Goal: Task Accomplishment & Management: Use online tool/utility

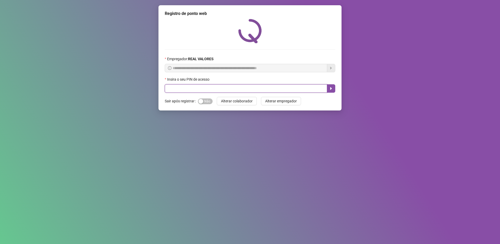
click at [218, 89] on input "text" at bounding box center [246, 88] width 162 height 8
type input "*****"
click at [330, 85] on button "button" at bounding box center [331, 88] width 8 height 8
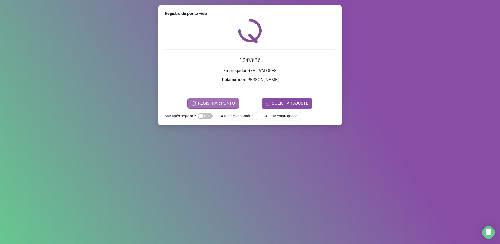
click at [201, 101] on span "REGISTRAR PONTO" at bounding box center [216, 103] width 37 height 6
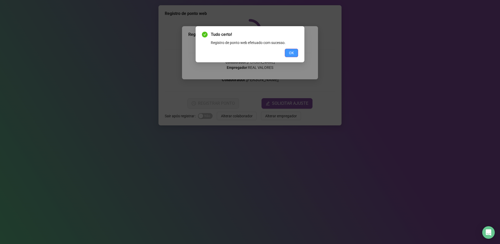
drag, startPoint x: 292, startPoint y: 52, endPoint x: 208, endPoint y: 100, distance: 97.2
click at [292, 53] on span "OK" at bounding box center [291, 53] width 5 height 6
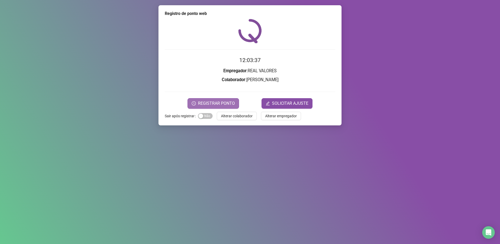
click at [206, 105] on span "REGISTRAR PONTO" at bounding box center [216, 103] width 37 height 6
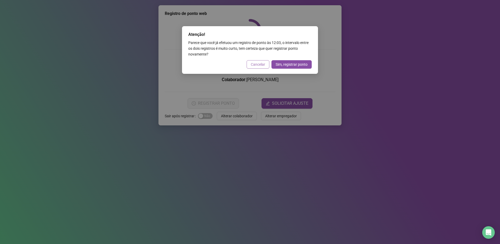
click at [258, 63] on span "Cancelar" at bounding box center [258, 64] width 14 height 6
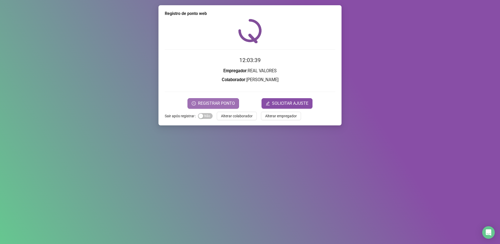
click at [216, 105] on span "REGISTRAR PONTO" at bounding box center [216, 103] width 37 height 6
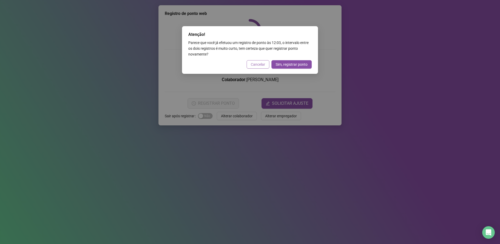
click at [262, 63] on span "Cancelar" at bounding box center [258, 64] width 14 height 6
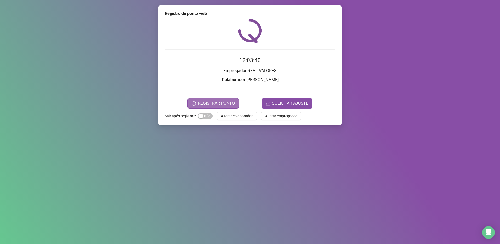
click at [215, 102] on span "REGISTRAR PONTO" at bounding box center [216, 103] width 37 height 6
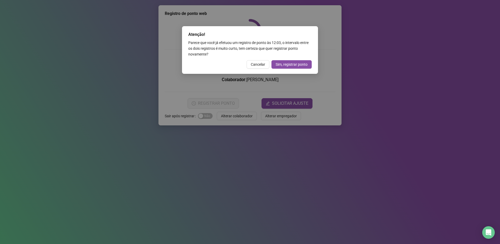
click at [262, 65] on span "Cancelar" at bounding box center [258, 64] width 14 height 6
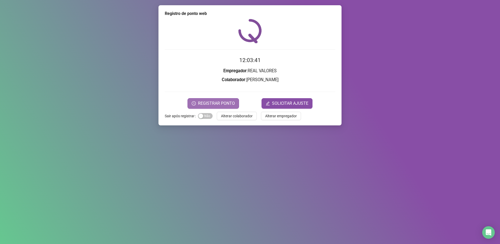
click at [217, 107] on button "REGISTRAR PONTO" at bounding box center [212, 103] width 51 height 10
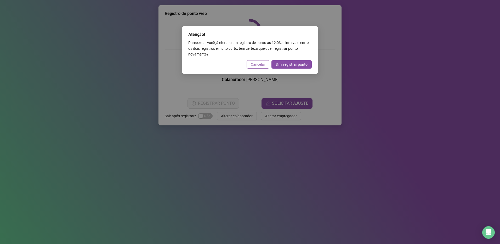
click at [259, 64] on span "Cancelar" at bounding box center [258, 64] width 14 height 6
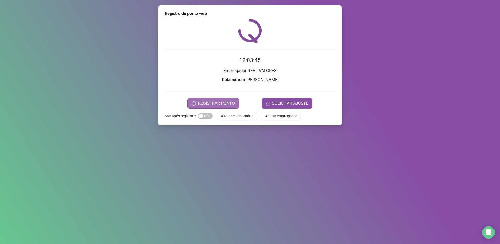
click at [225, 104] on span "REGISTRAR PONTO" at bounding box center [216, 103] width 37 height 6
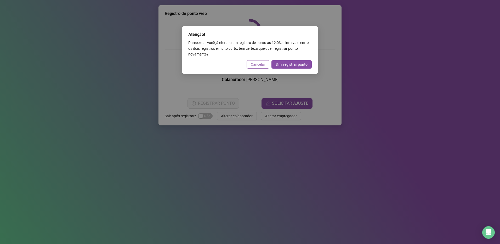
click at [256, 64] on span "Cancelar" at bounding box center [258, 64] width 14 height 6
